Goal: Transaction & Acquisition: Obtain resource

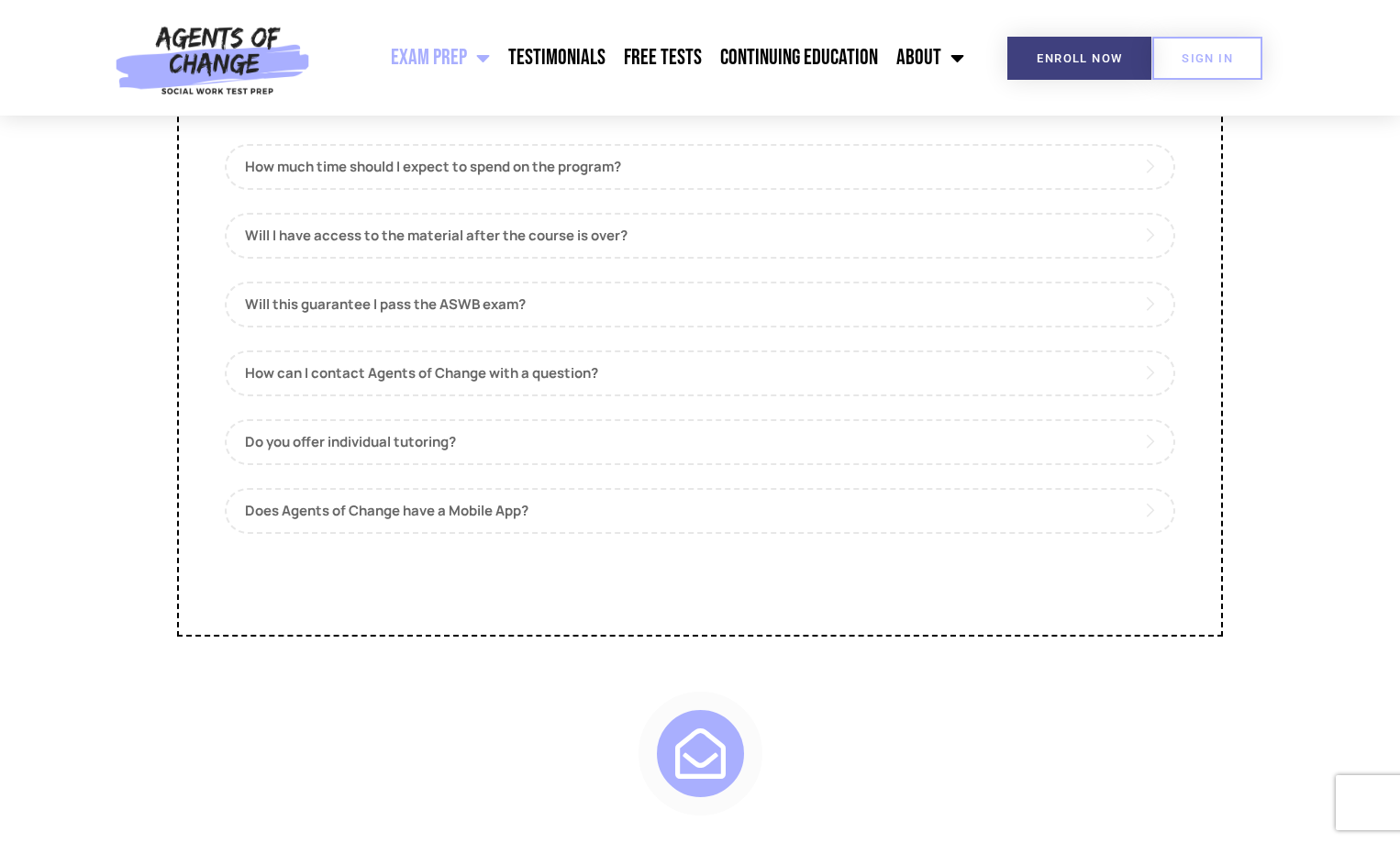
scroll to position [8621, 0]
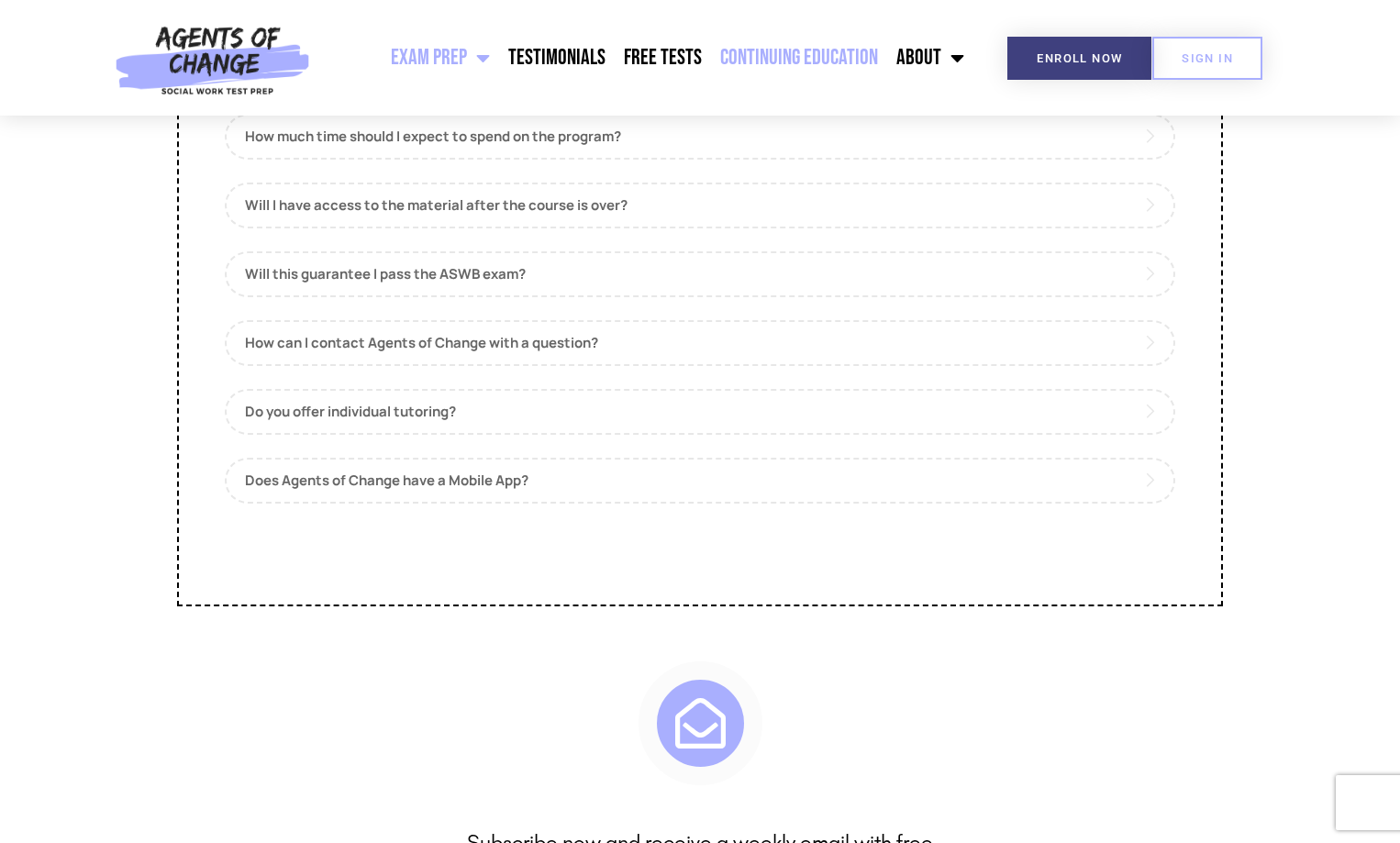
click at [825, 59] on link "Continuing Education" at bounding box center [799, 57] width 176 height 45
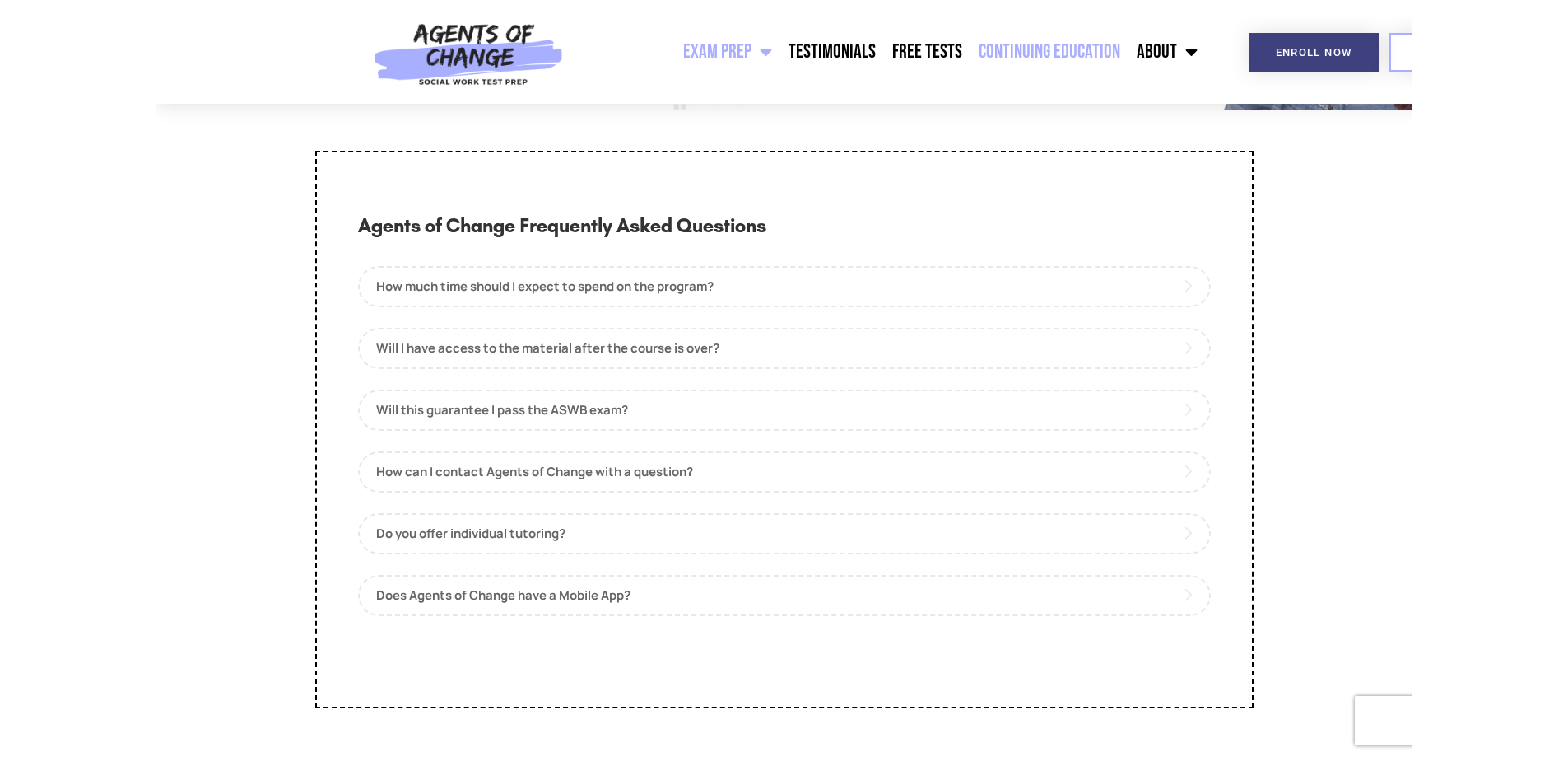
scroll to position [7905, 0]
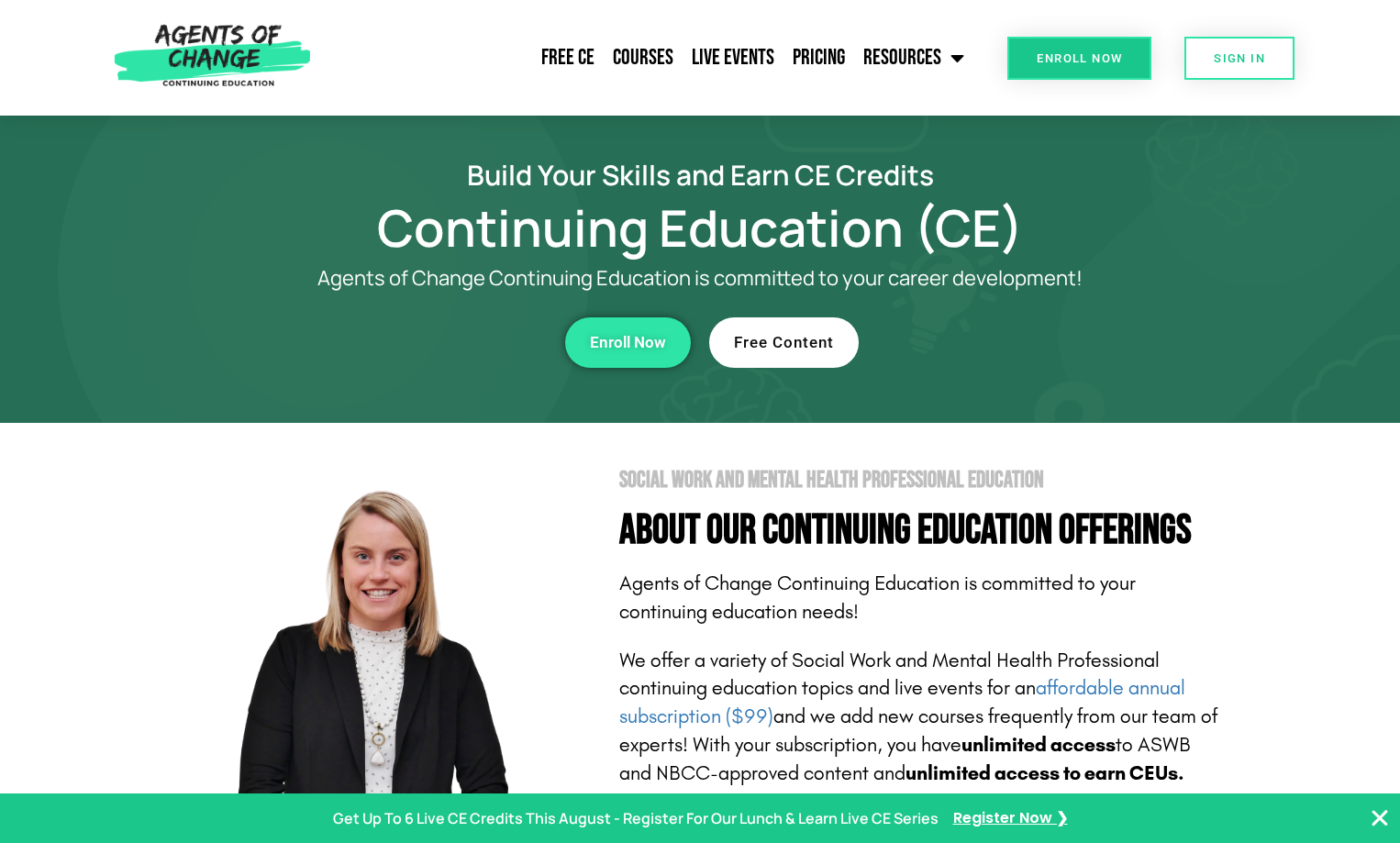
click at [790, 345] on span "Free Content" at bounding box center [783, 343] width 100 height 16
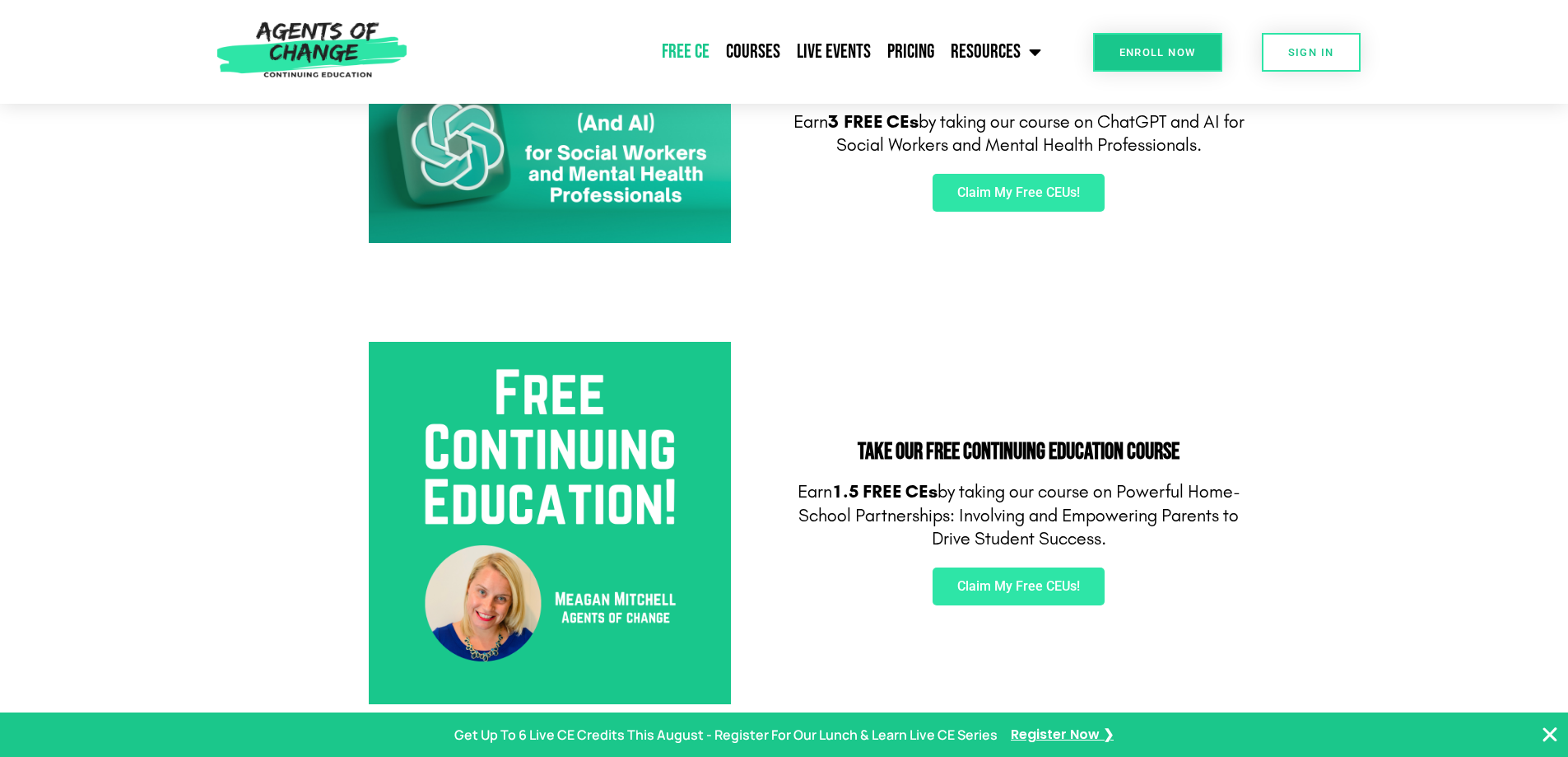
scroll to position [494, 0]
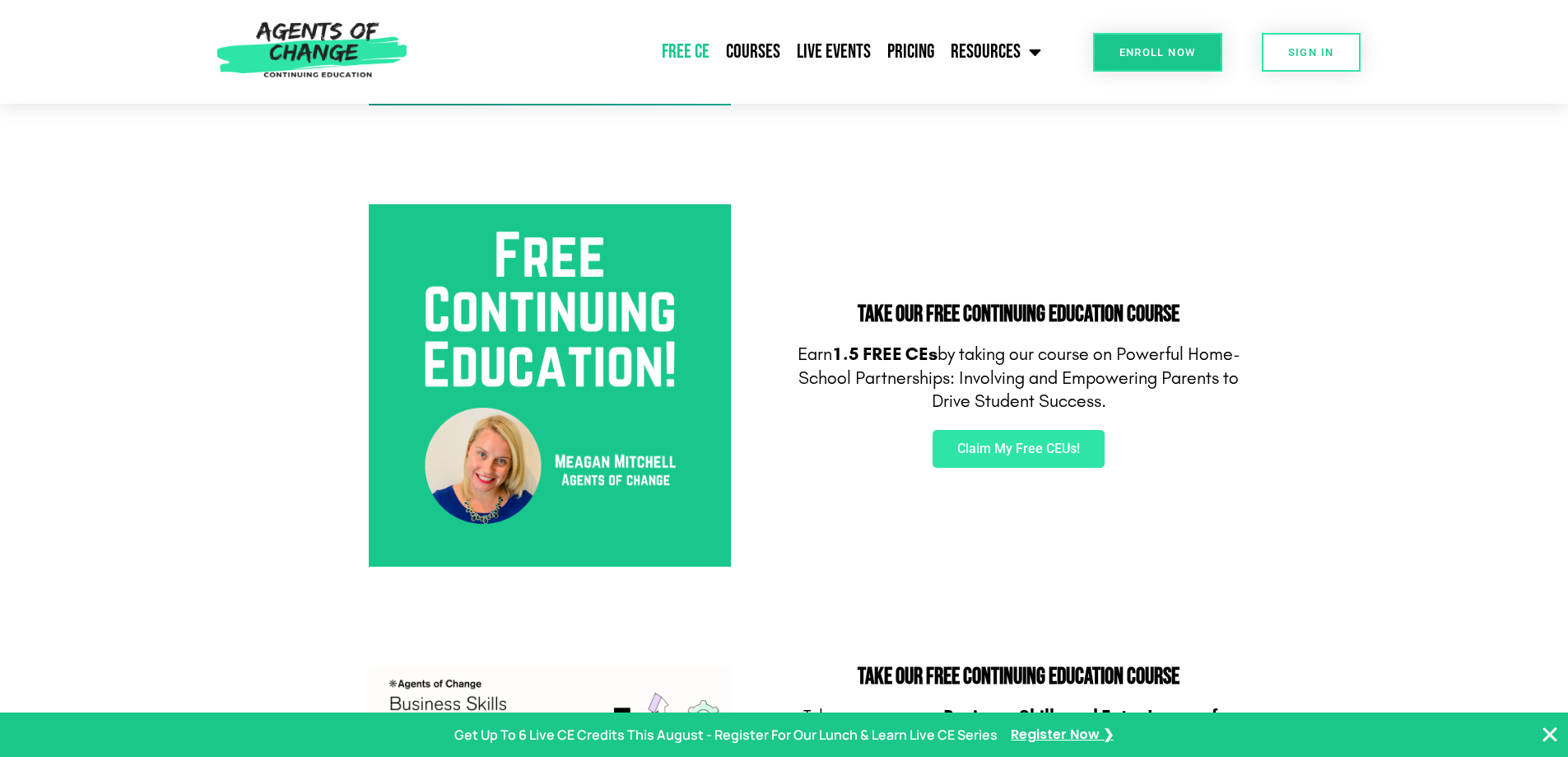
drag, startPoint x: 1123, startPoint y: 354, endPoint x: 1114, endPoint y: 401, distance: 47.9
click at [1114, 401] on p "Earn 1.5 FREE CEs by taking our course on Powerful Home-School Partnerships: In…" at bounding box center [1019, 378] width 453 height 71
copy p "Powerful Home-School Partnerships: Involving and Empowering Parents to Drive St…"
click at [310, 177] on section "Take Our FREE Continuing Education Course Earn 1.5 FREE CEs by taking our cours…" at bounding box center [784, 386] width 1568 height 461
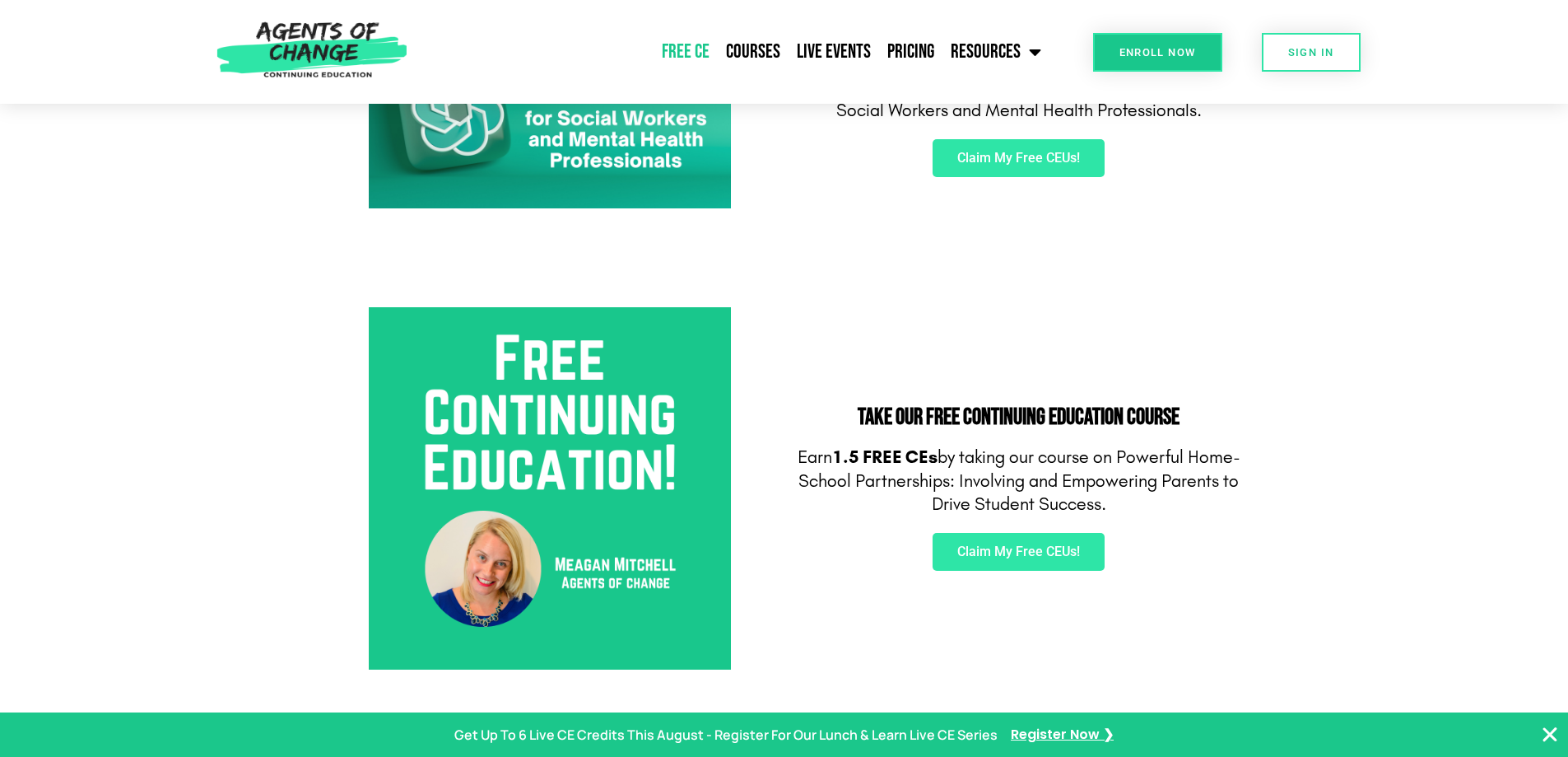
scroll to position [165, 0]
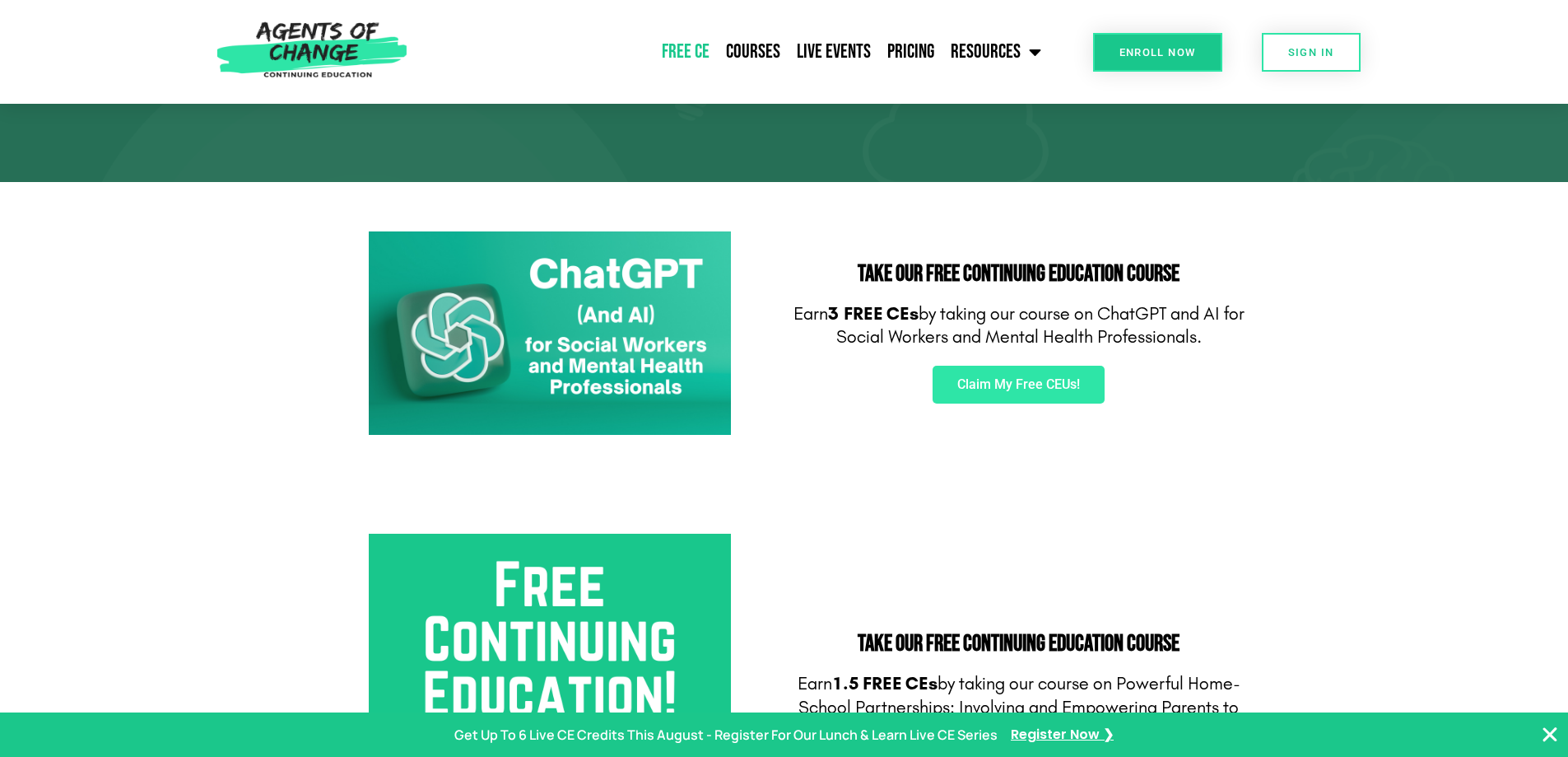
drag, startPoint x: 1112, startPoint y: 312, endPoint x: 1229, endPoint y: 338, distance: 119.9
click at [1229, 338] on p "Earn 3 FREE CEs by taking our course on ChatGPT and AI for Social Workers and M…" at bounding box center [1019, 325] width 453 height 47
copy p "ChatGPT and AI for Social Workers and Mental Health Professionals."
